Goal: Find specific page/section: Locate a particular part of the current website

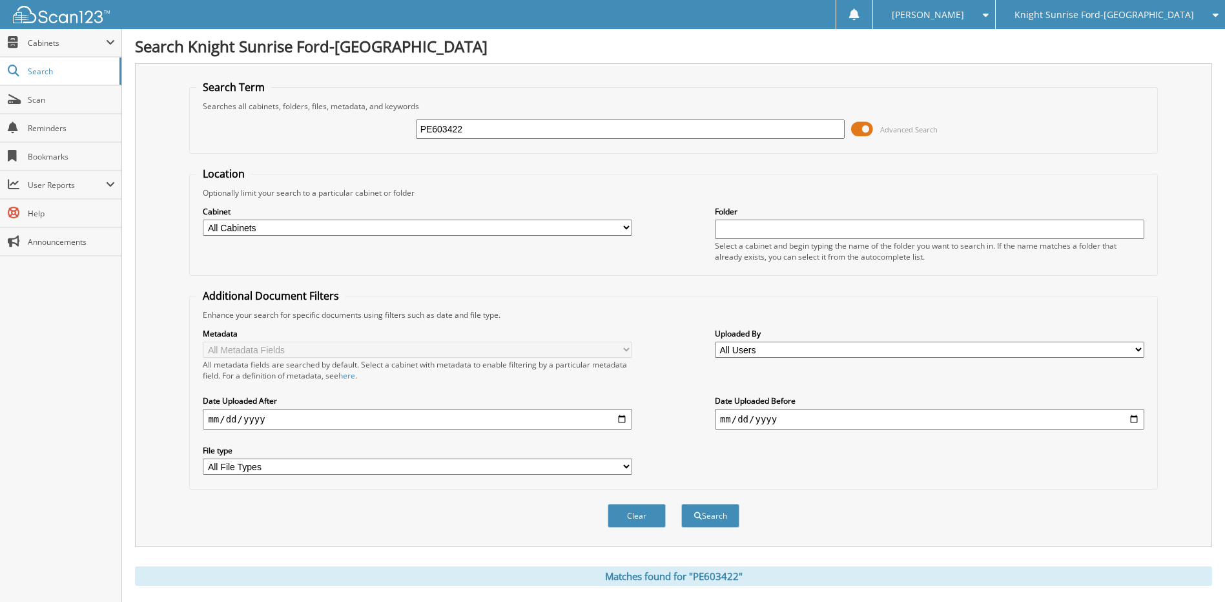
click at [1103, 21] on div "Knight Sunrise Ford-[GEOGRAPHIC_DATA]" at bounding box center [1110, 14] width 216 height 29
click at [1101, 43] on link "Knight Sunrise Ford Fontana" at bounding box center [1109, 40] width 229 height 23
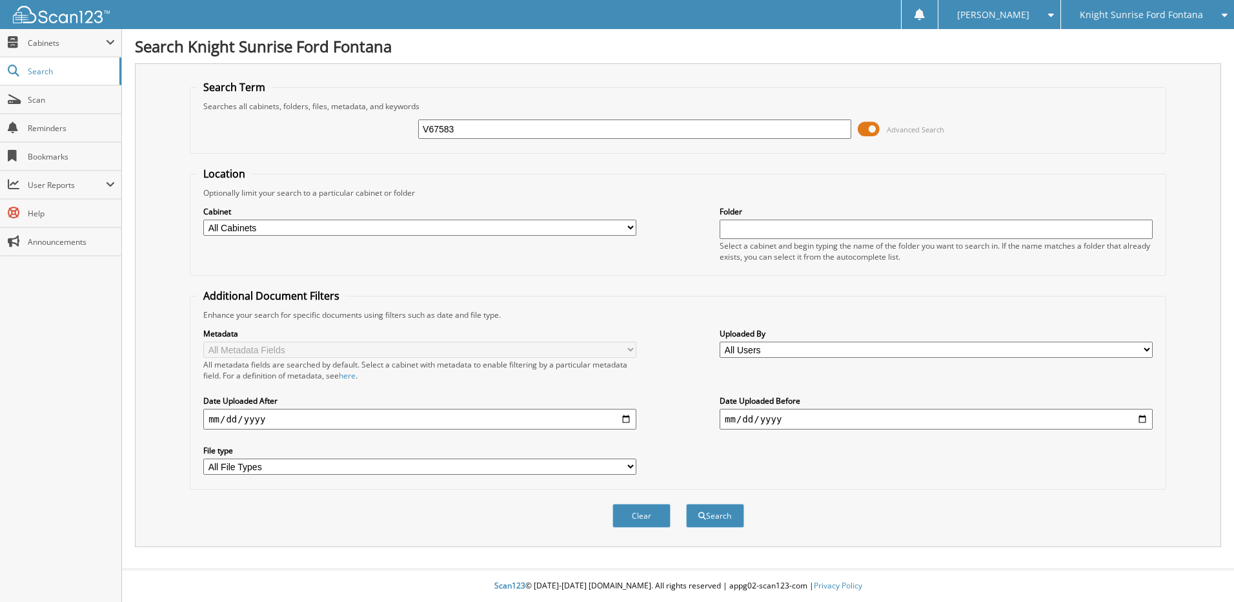
type input "V67583"
click at [686, 503] on button "Search" at bounding box center [715, 515] width 58 height 24
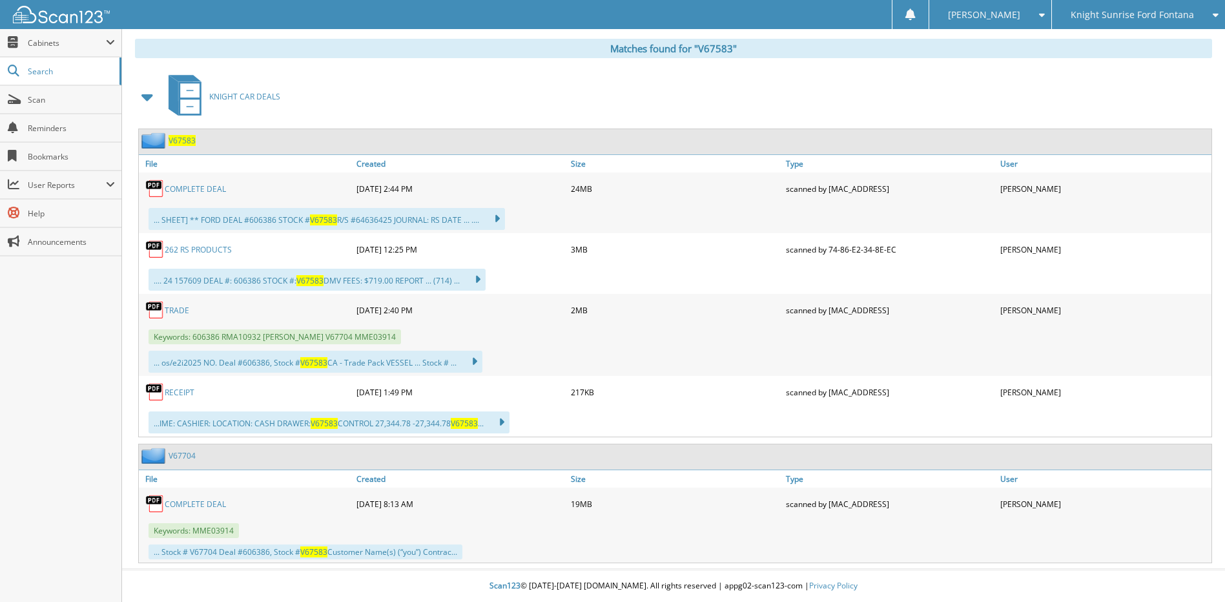
scroll to position [528, 0]
click at [183, 391] on link "RECEIPT" at bounding box center [180, 392] width 30 height 11
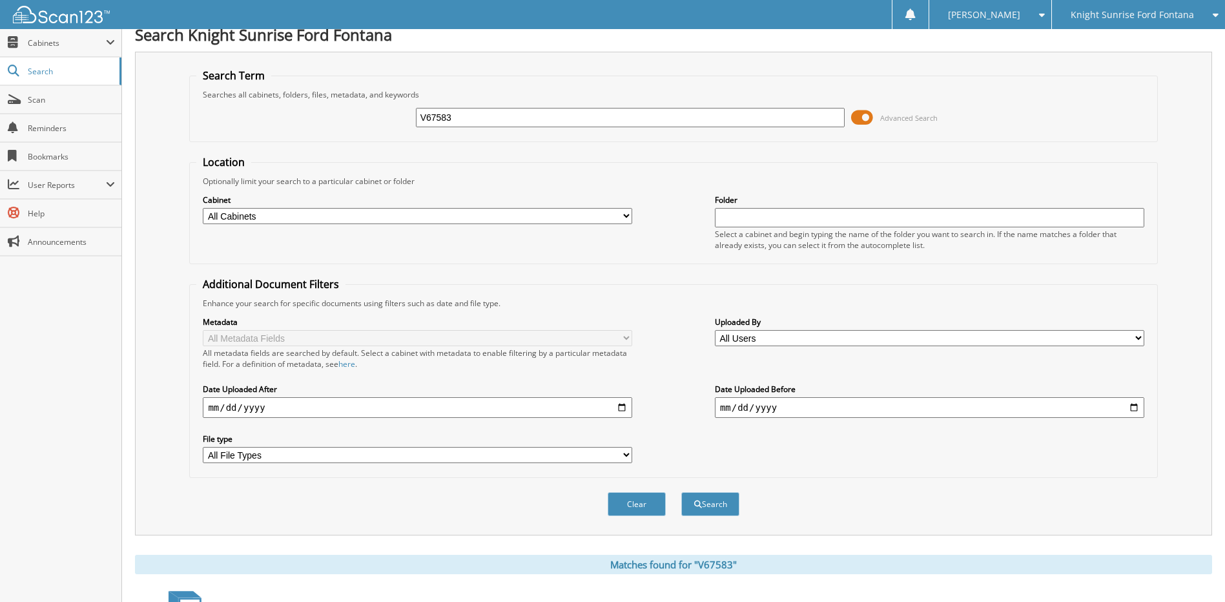
scroll to position [0, 0]
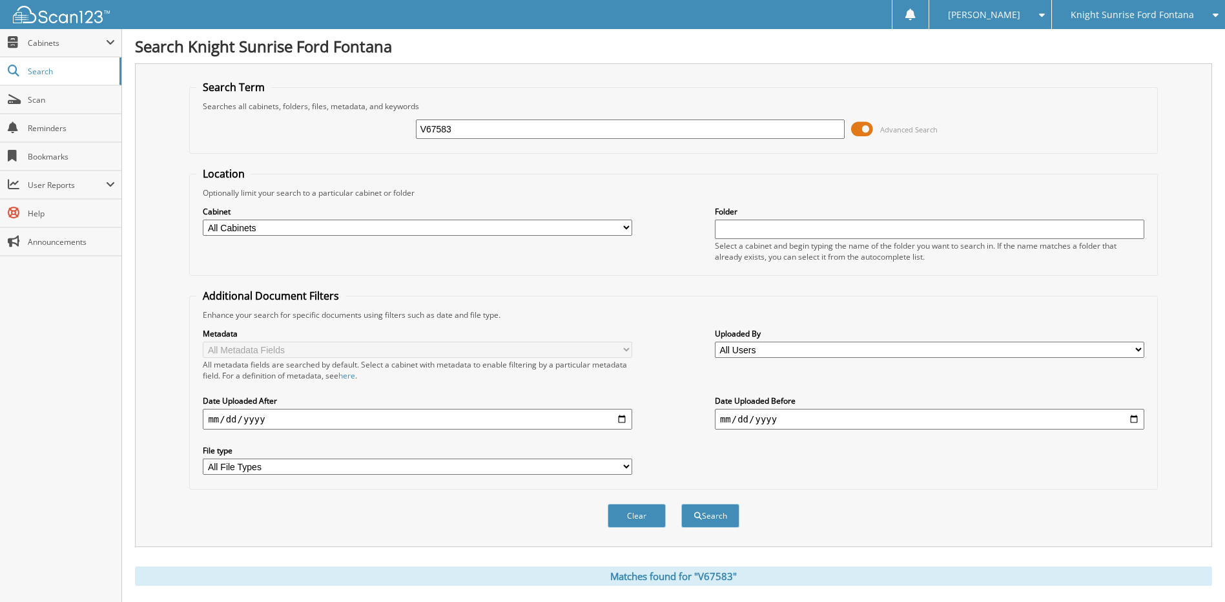
drag, startPoint x: 503, startPoint y: 128, endPoint x: 317, endPoint y: 121, distance: 186.7
click at [334, 128] on div "V67583 Advanced Search" at bounding box center [672, 129] width 953 height 35
type input "V67562"
click at [681, 503] on button "Search" at bounding box center [710, 515] width 58 height 24
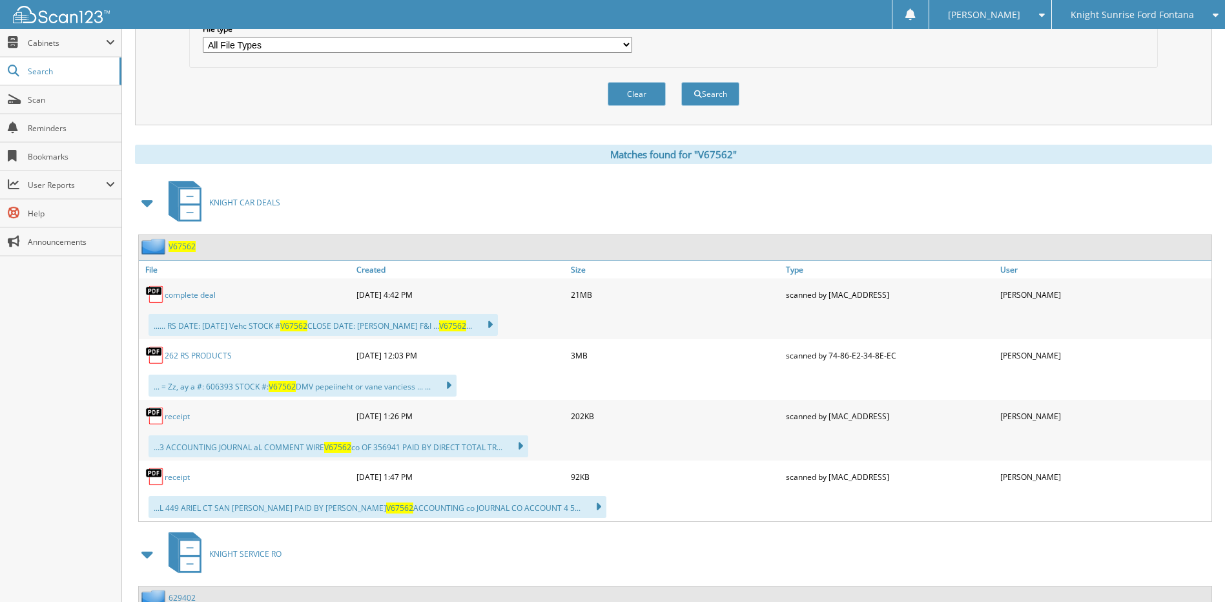
scroll to position [550, 0]
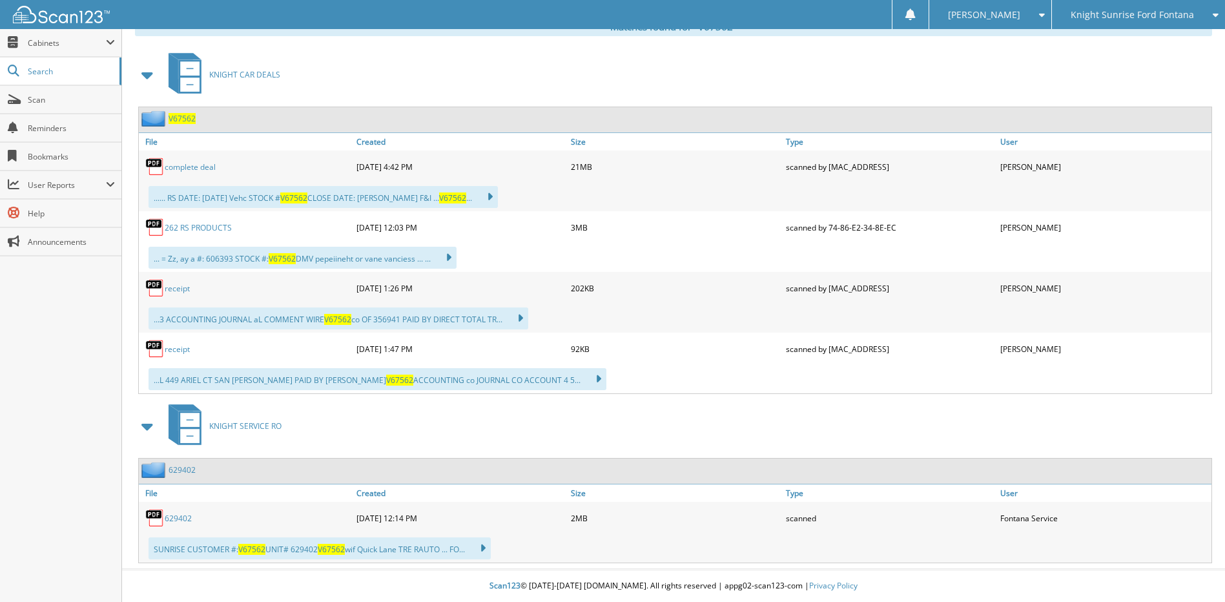
click at [181, 285] on link "receipt" at bounding box center [177, 288] width 25 height 11
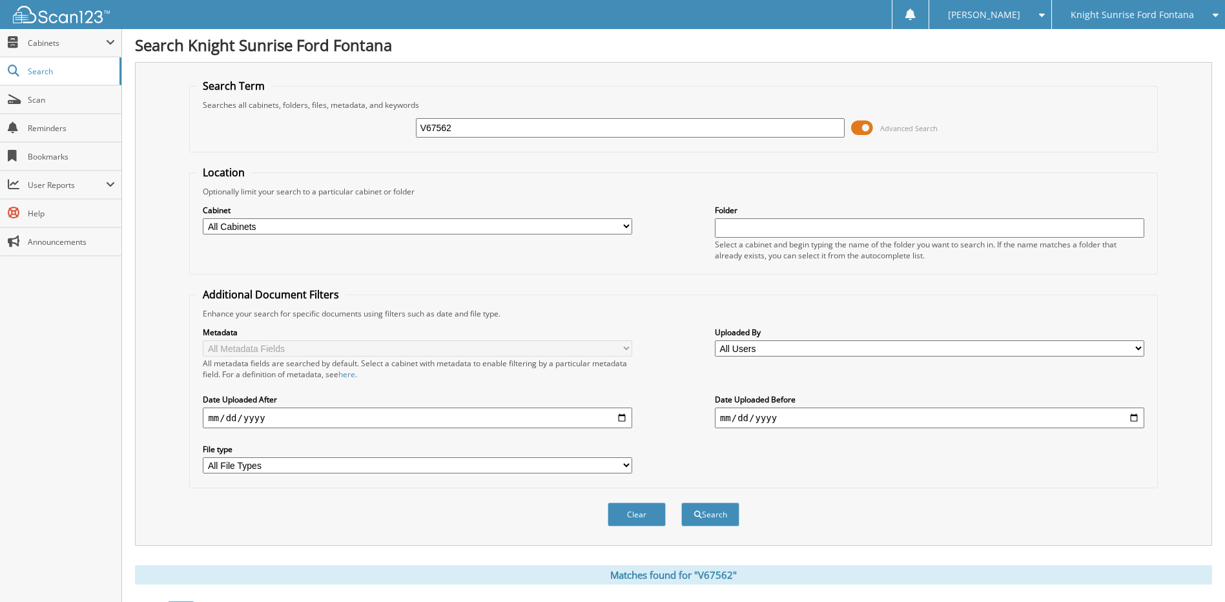
scroll to position [0, 0]
drag, startPoint x: 482, startPoint y: 129, endPoint x: 261, endPoint y: 131, distance: 220.8
click at [261, 131] on div "V67562 Advanced Search" at bounding box center [672, 129] width 953 height 35
type input "V67651"
click at [681, 503] on button "Search" at bounding box center [710, 515] width 58 height 24
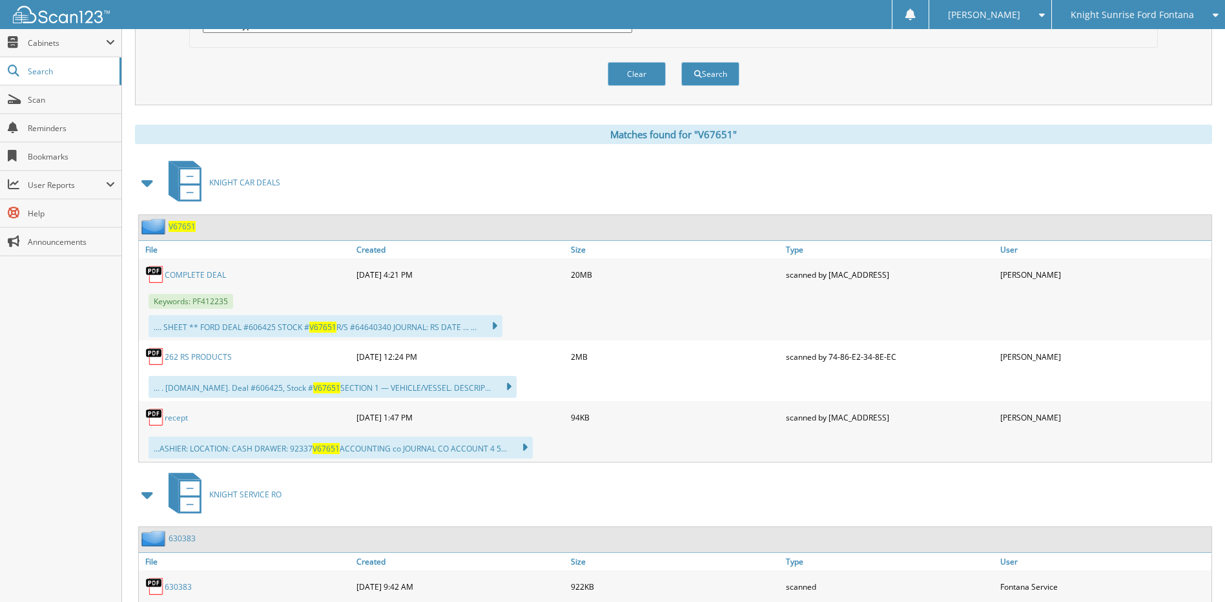
scroll to position [452, 0]
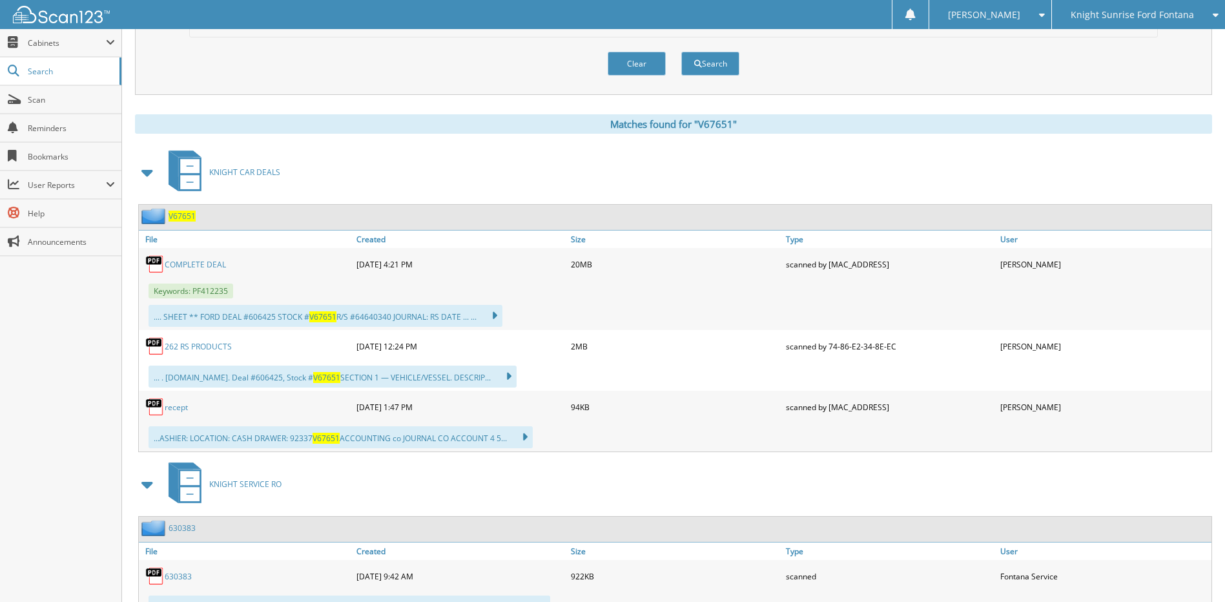
click at [179, 408] on link "recept" at bounding box center [176, 407] width 23 height 11
